Goal: Task Accomplishment & Management: Manage account settings

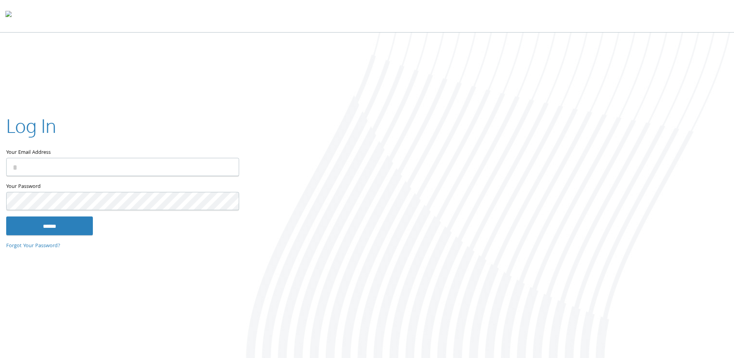
type input "**********"
click at [54, 223] on input "******" at bounding box center [49, 225] width 87 height 19
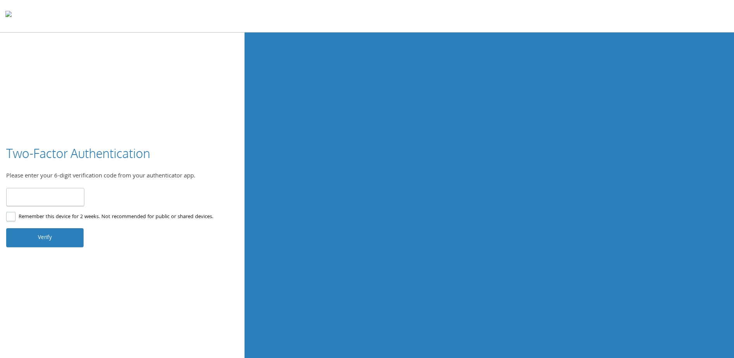
type input "******"
